Goal: Information Seeking & Learning: Learn about a topic

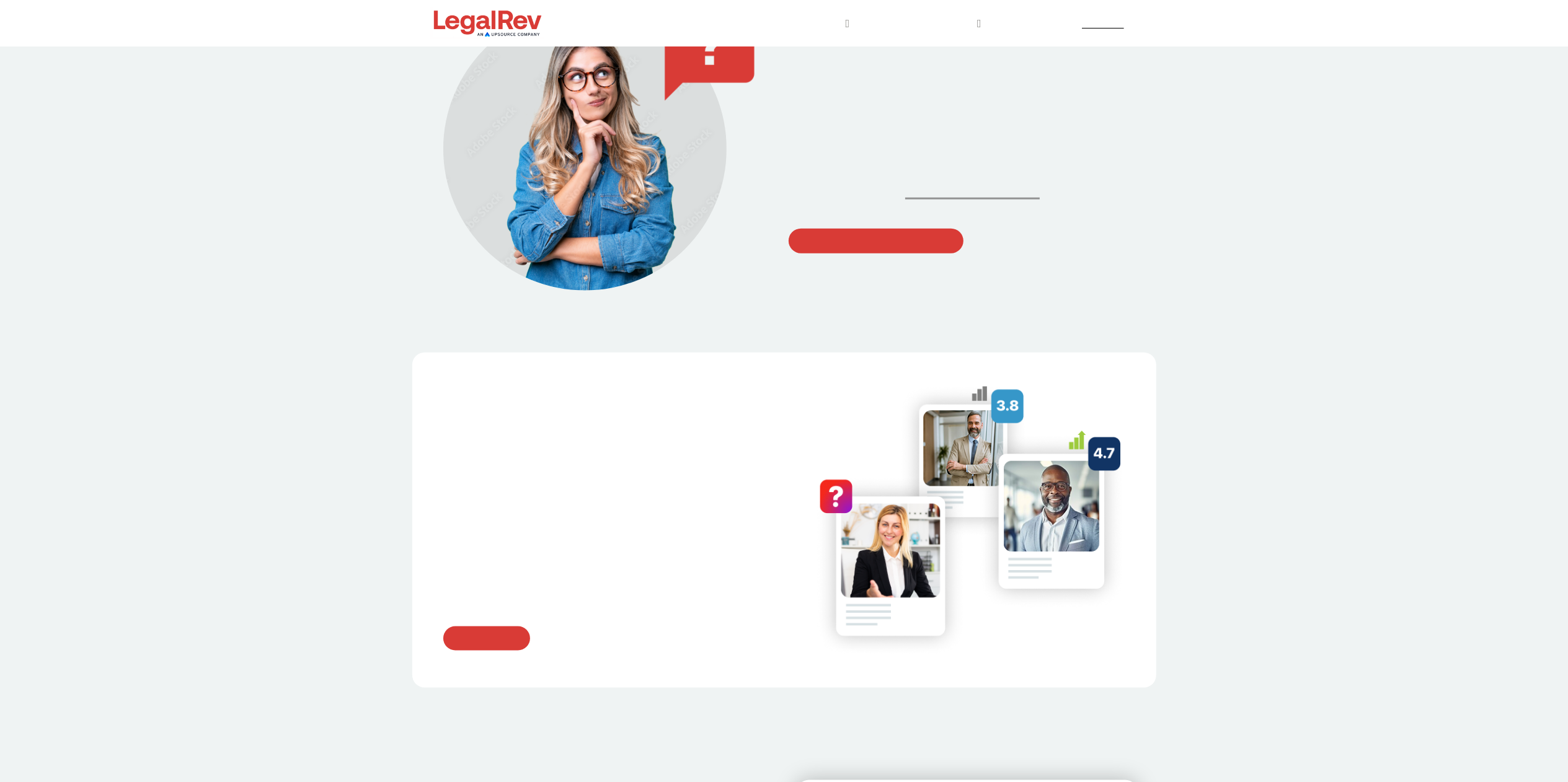
scroll to position [1387, 0]
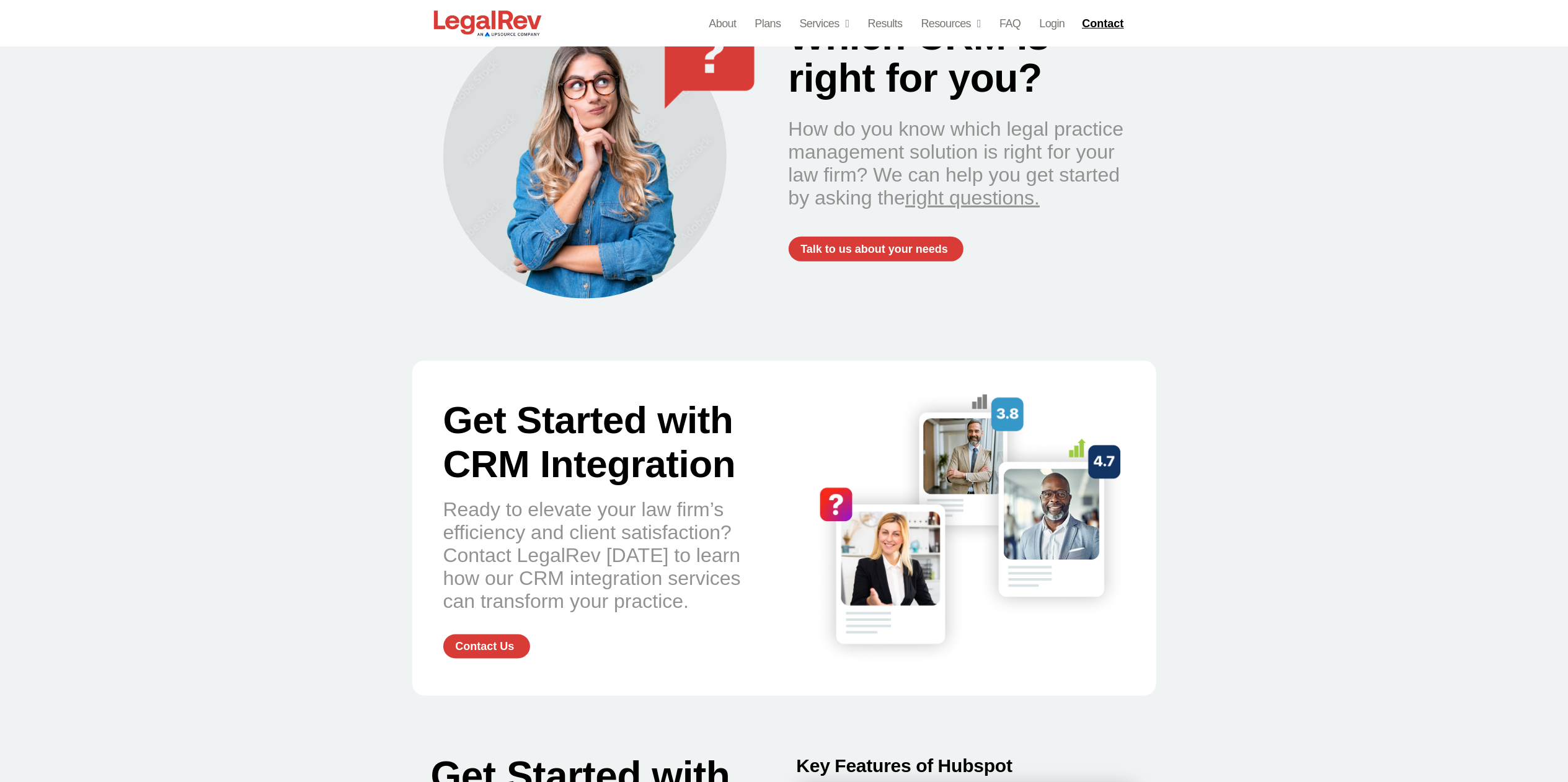
click at [1546, 380] on html "Skip to content About Plans Services CRM Integrations  for Law Firms Hubspot Cl…" at bounding box center [784, 414] width 1568 height 3603
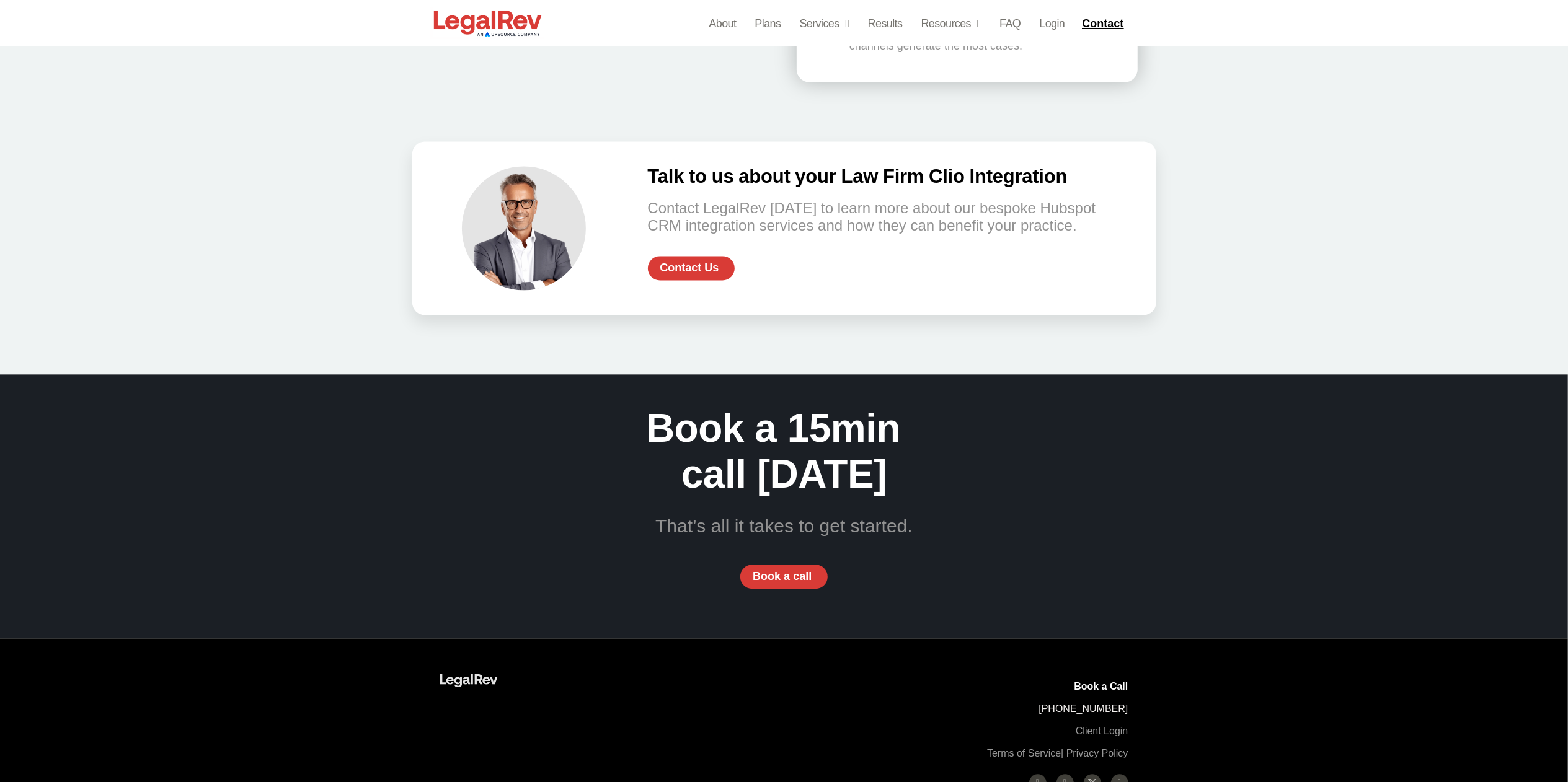
scroll to position [2625, 0]
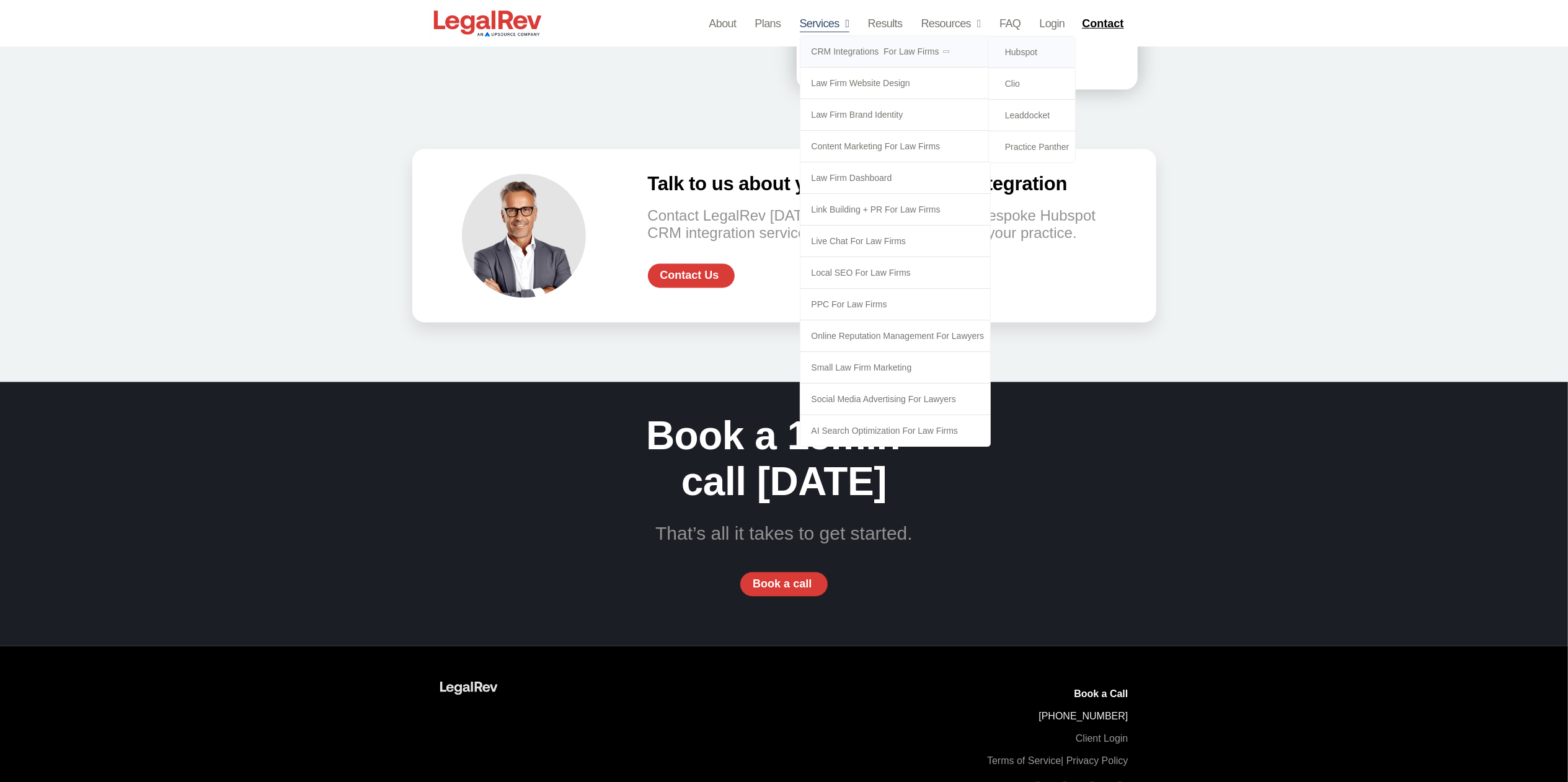
click at [847, 46] on link "CRM Integrations  for Law Firms" at bounding box center [895, 51] width 190 height 31
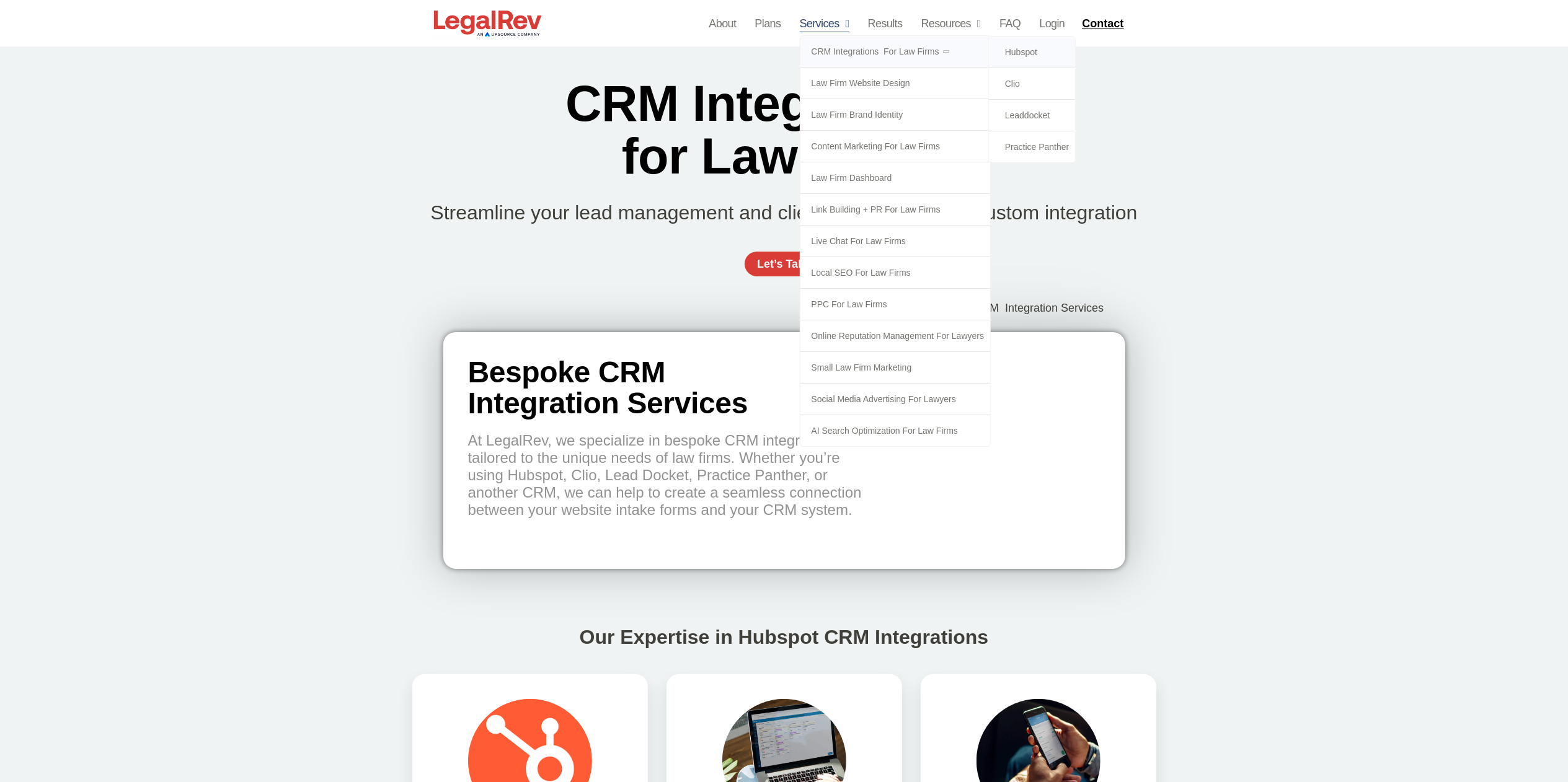
click at [1027, 47] on link "Hubspot" at bounding box center [1032, 51] width 87 height 31
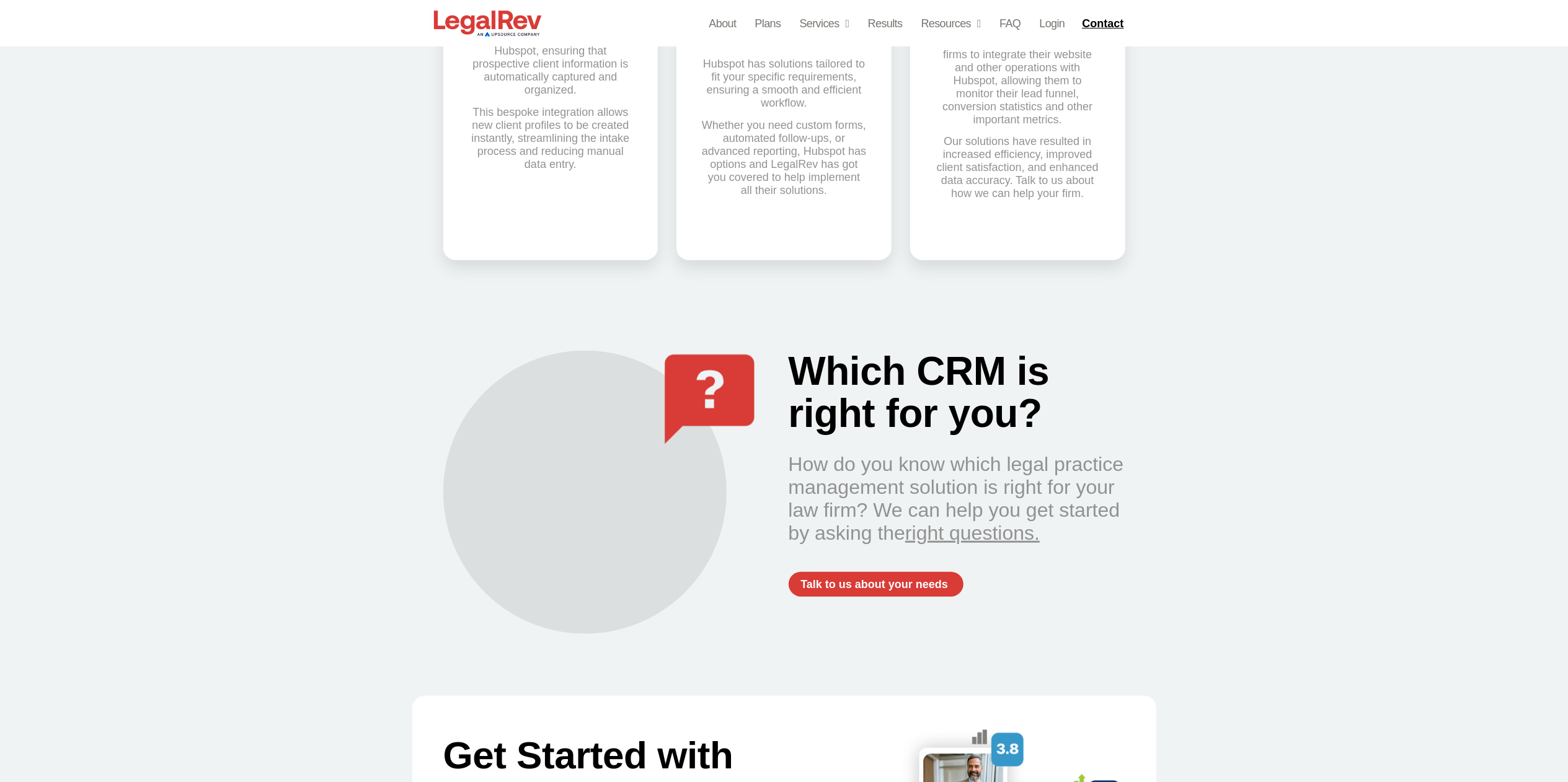
scroll to position [1054, 0]
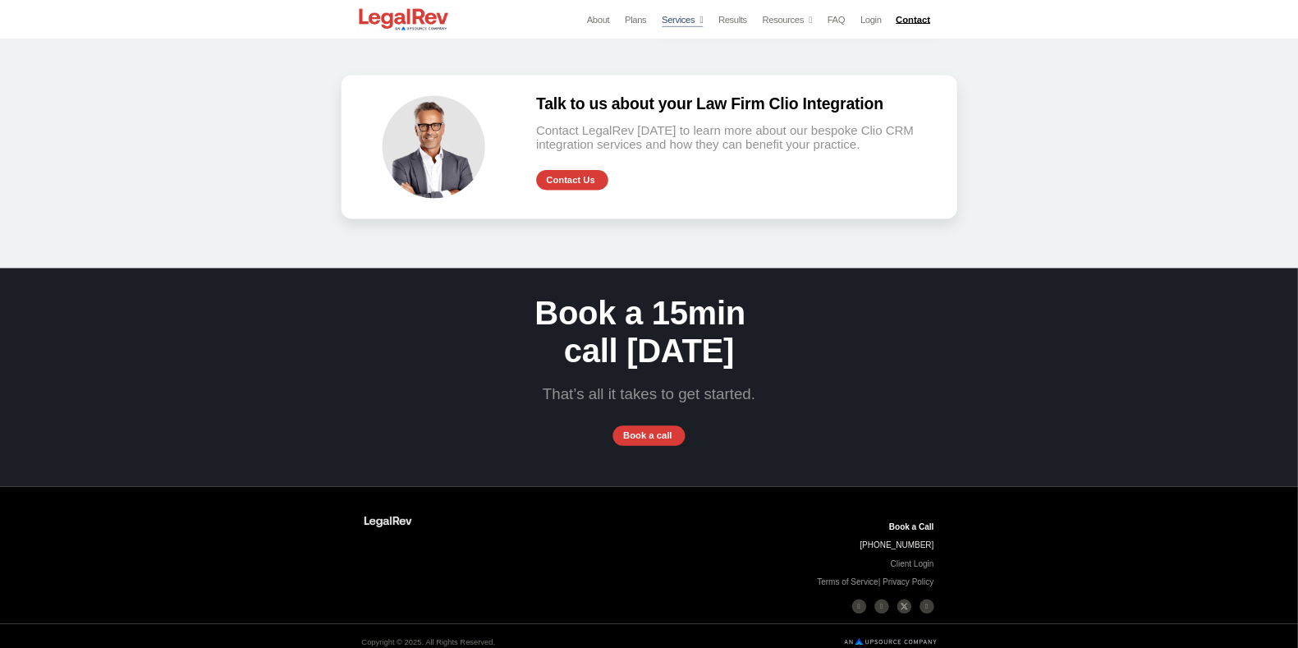
scroll to position [3510, 0]
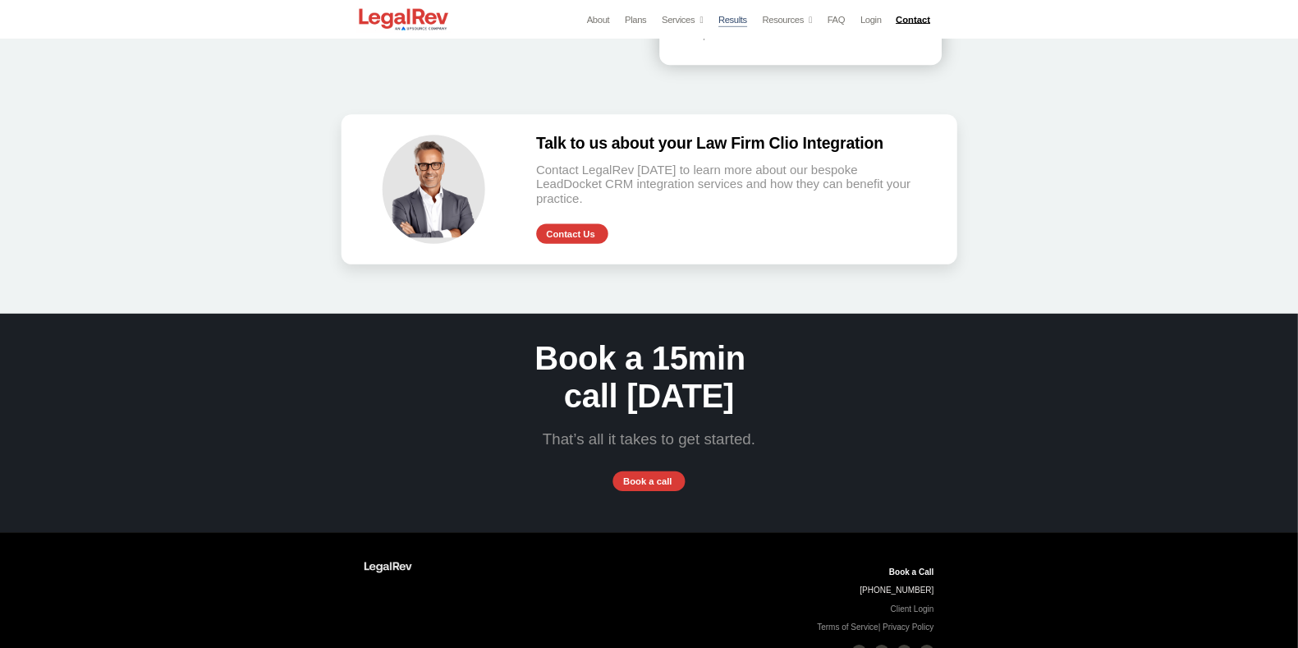
scroll to position [3436, 0]
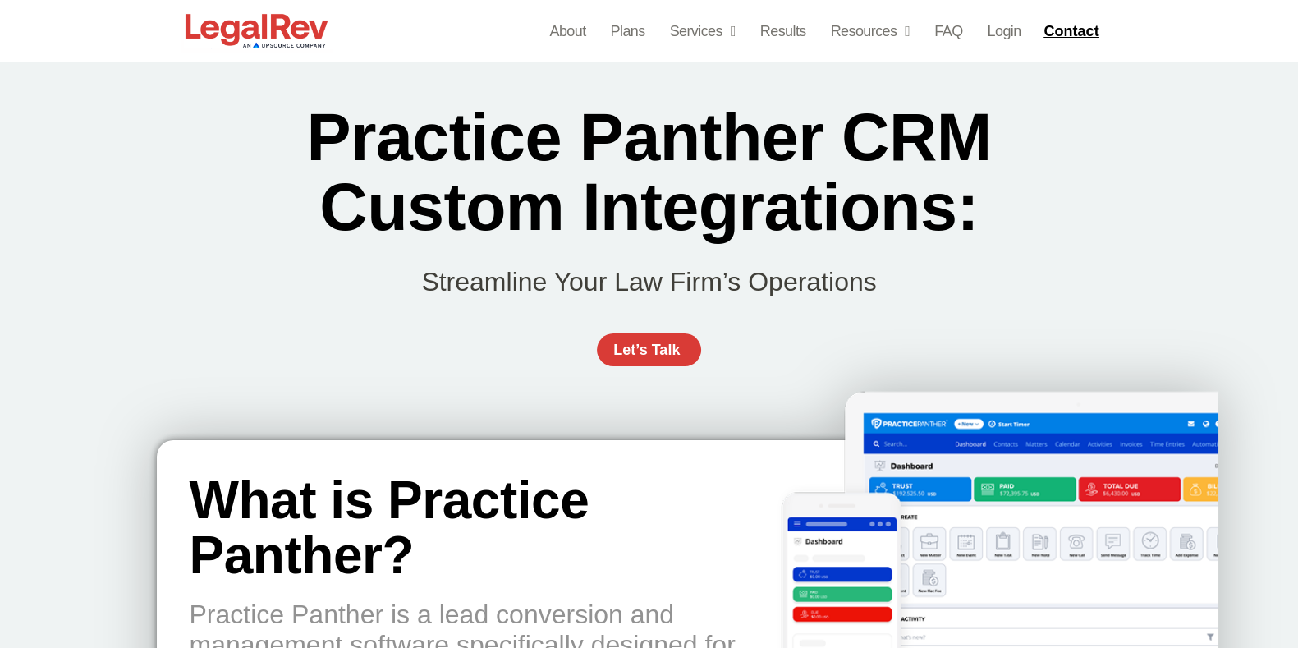
click at [985, 236] on h2 "Practice Panther CRM Custom Integrations:" at bounding box center [649, 173] width 985 height 140
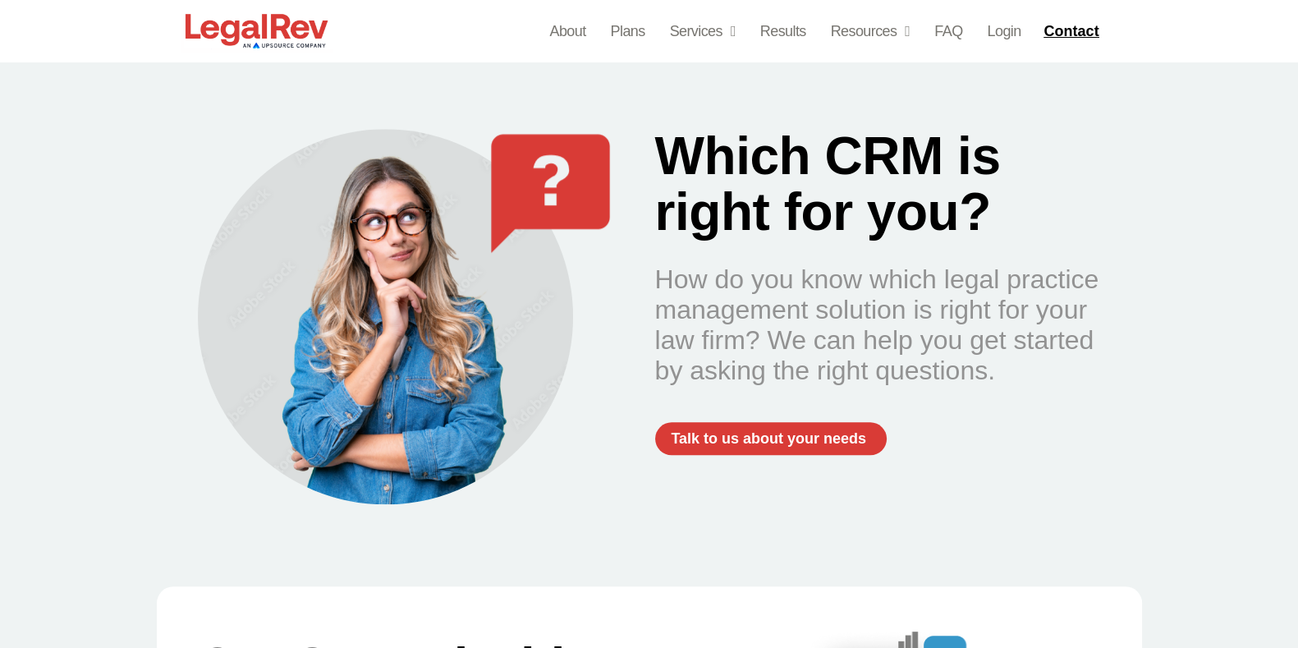
scroll to position [1702, 0]
